Goal: Find specific page/section: Find specific page/section

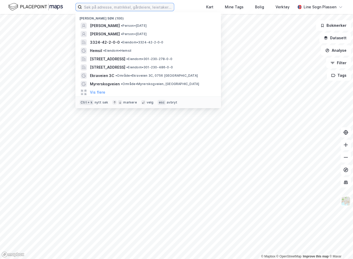
click at [115, 10] on input at bounding box center [128, 7] width 92 height 8
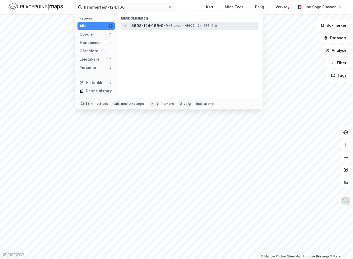
click at [149, 27] on span "5603-124-166-0-0" at bounding box center [149, 26] width 36 height 6
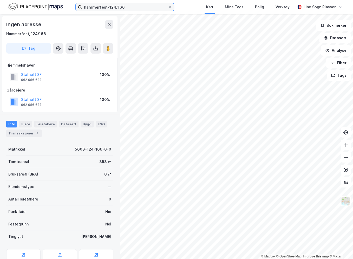
click at [129, 8] on input "hammerfest-124/166" at bounding box center [125, 7] width 86 height 8
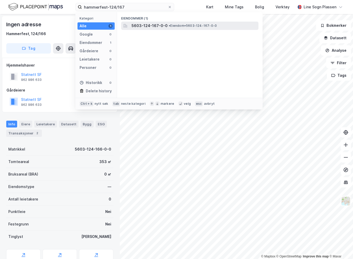
click at [169, 27] on span "• Eiendom • 5603-124-167-0-0" at bounding box center [193, 26] width 48 height 4
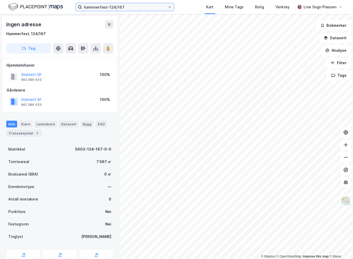
click at [128, 8] on input "hammerfest-124/167" at bounding box center [125, 7] width 86 height 8
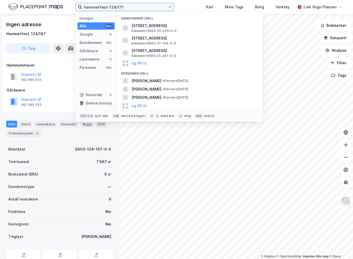
type input "hammerfest-124/171"
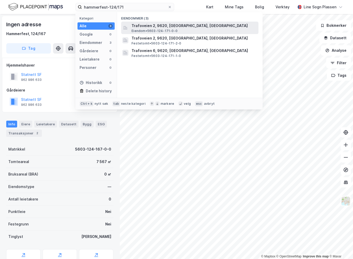
click at [171, 26] on span "Trafoveien 2, 9620, [GEOGRAPHIC_DATA], [GEOGRAPHIC_DATA]" at bounding box center [193, 26] width 125 height 6
